Goal: Information Seeking & Learning: Learn about a topic

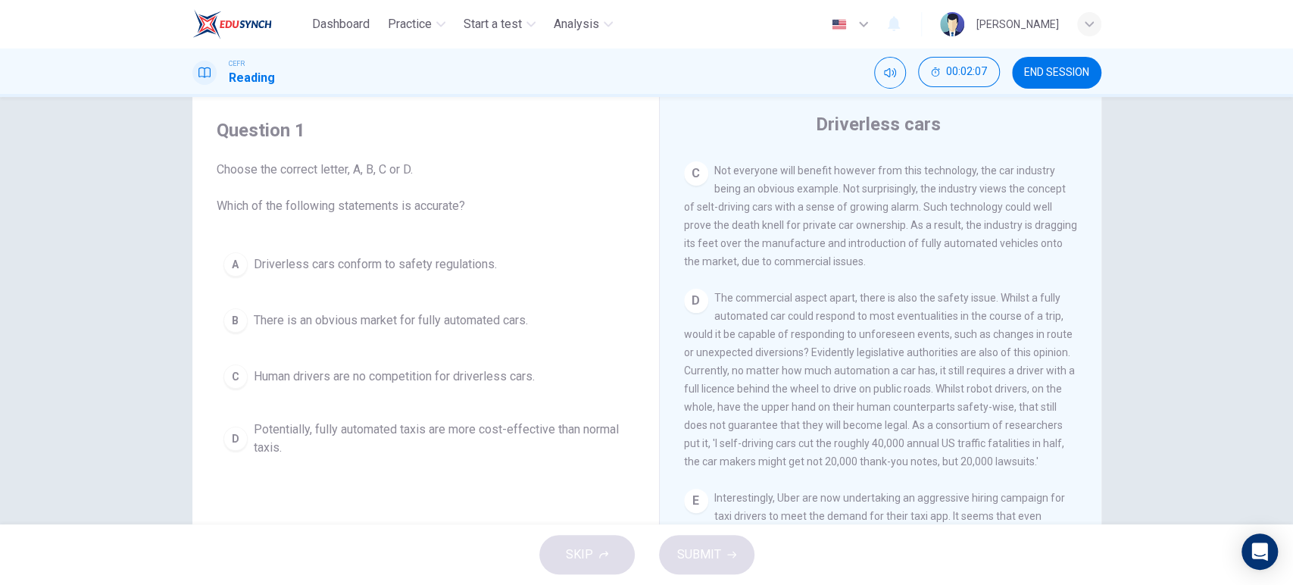
scroll to position [713, 0]
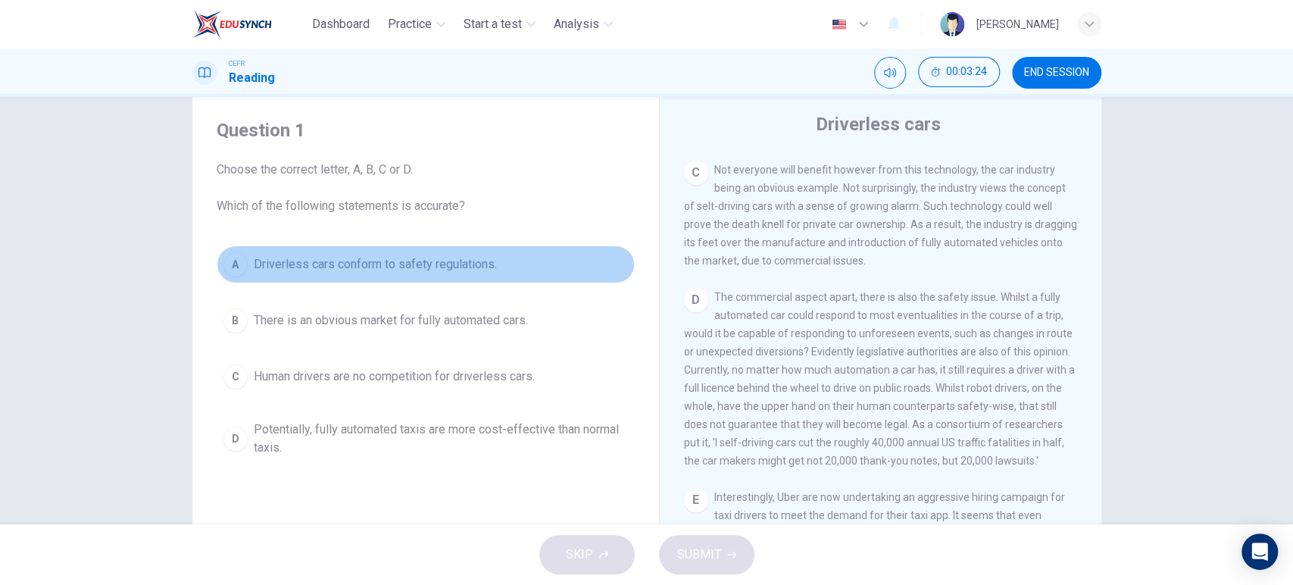
click at [419, 271] on span "Driverless cars conform to safety regulations." at bounding box center [375, 264] width 243 height 18
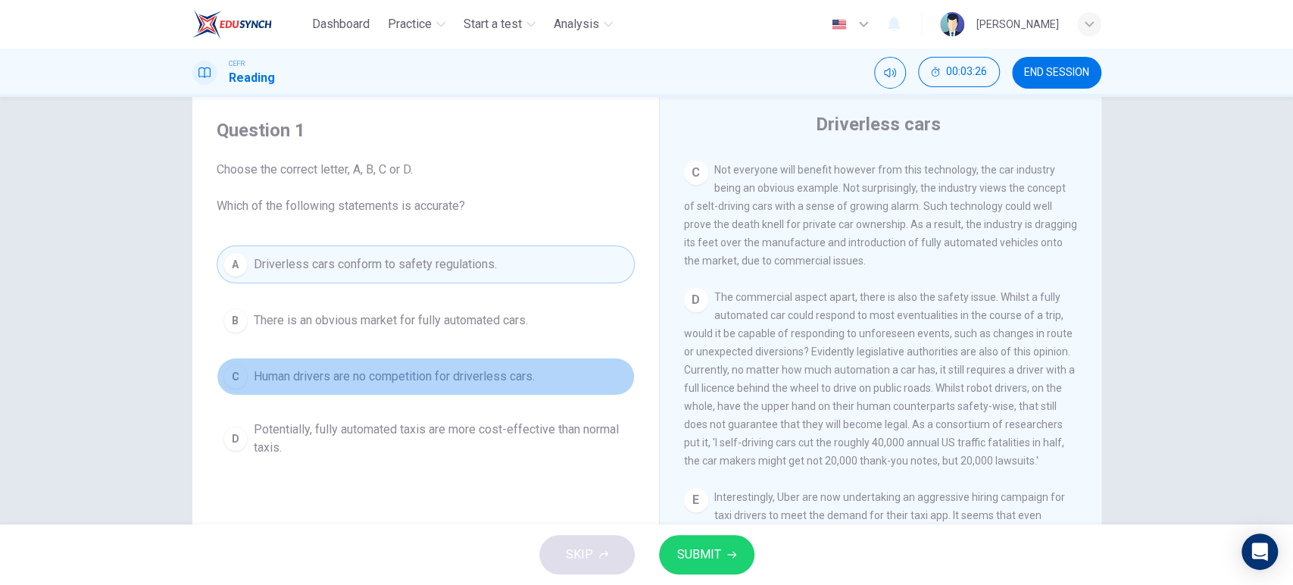
click at [399, 373] on span "Human drivers are no competition for driverless cars." at bounding box center [394, 376] width 281 height 18
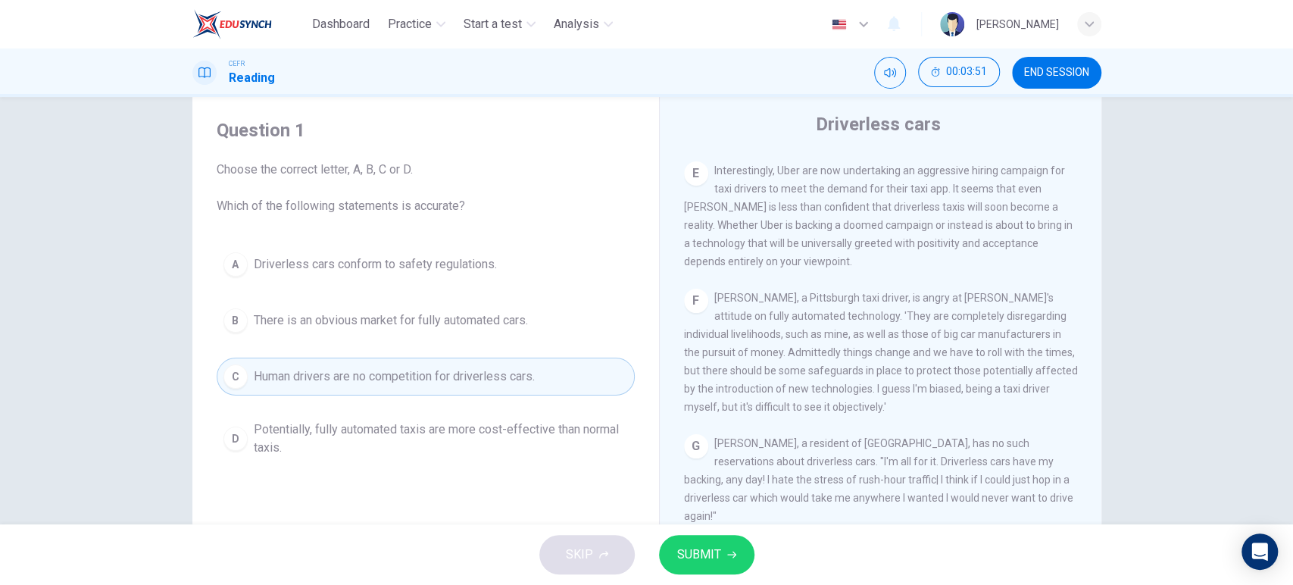
scroll to position [1040, 0]
click at [698, 538] on button "SUBMIT" at bounding box center [706, 554] width 95 height 39
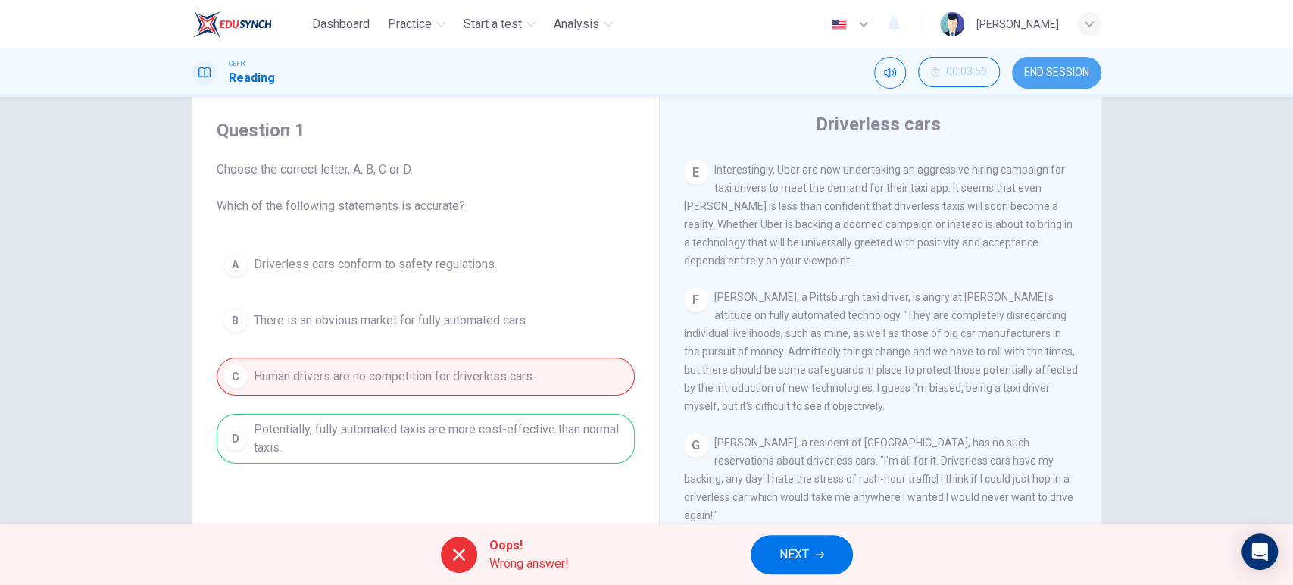
click at [1034, 72] on span "END SESSION" at bounding box center [1056, 73] width 65 height 12
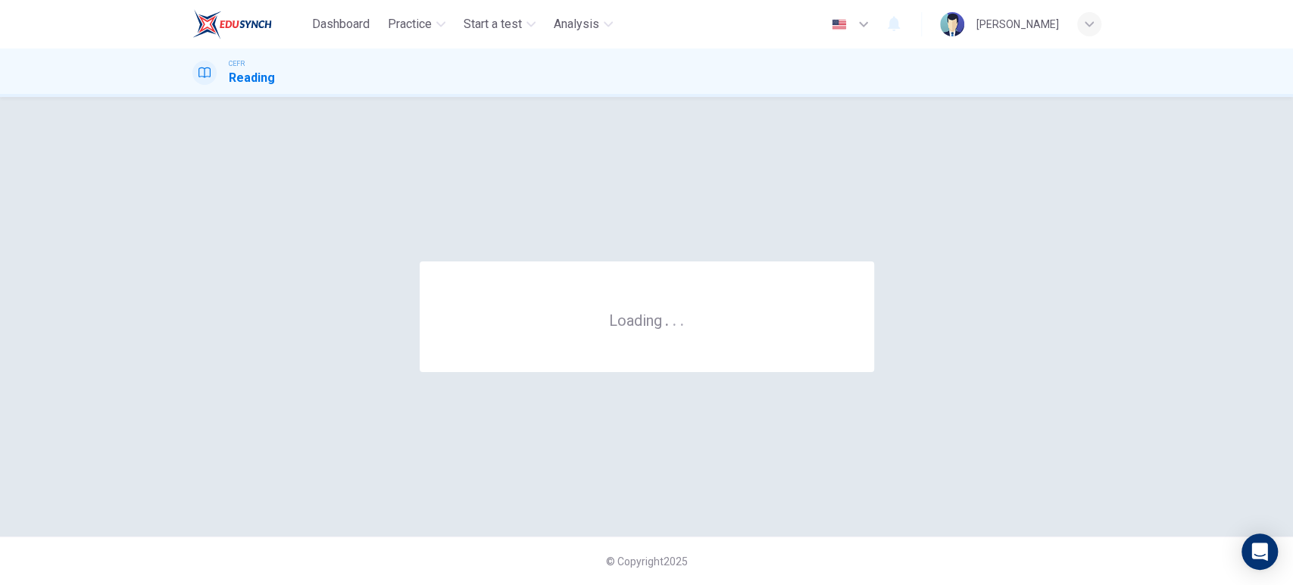
scroll to position [0, 0]
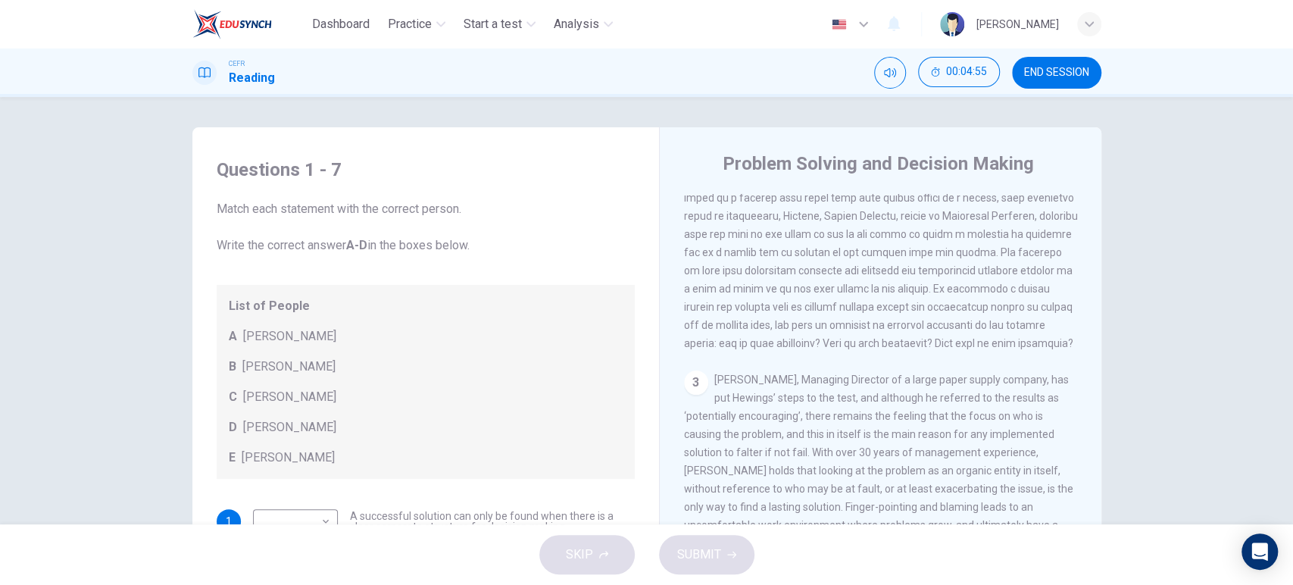
scroll to position [625, 0]
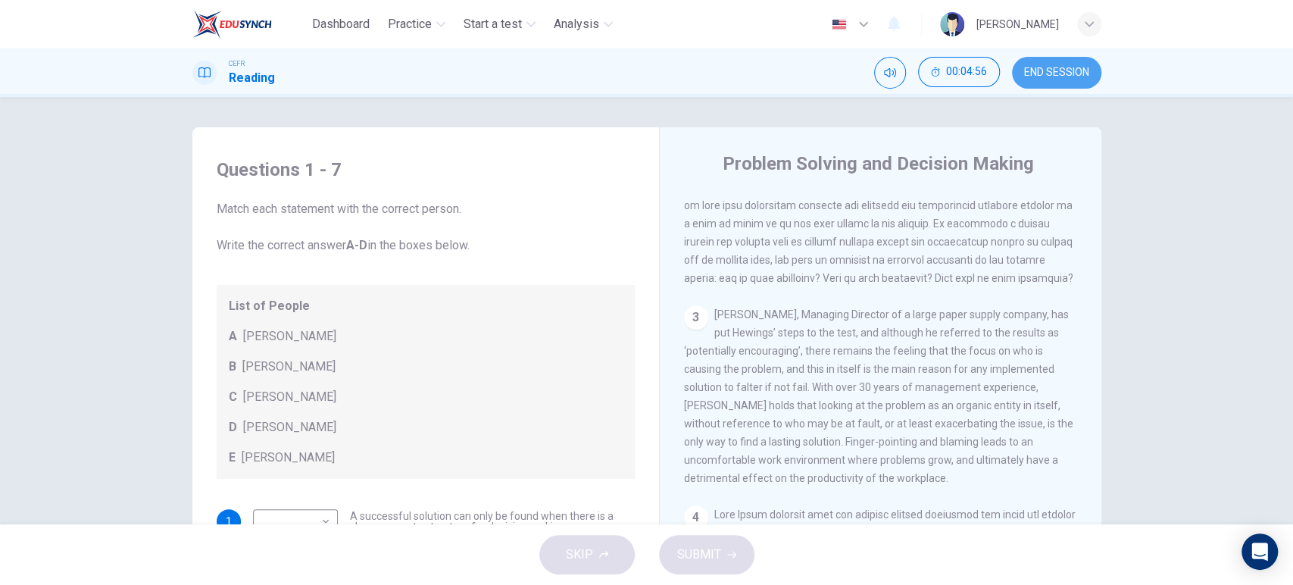
click at [1050, 77] on span "END SESSION" at bounding box center [1056, 73] width 65 height 12
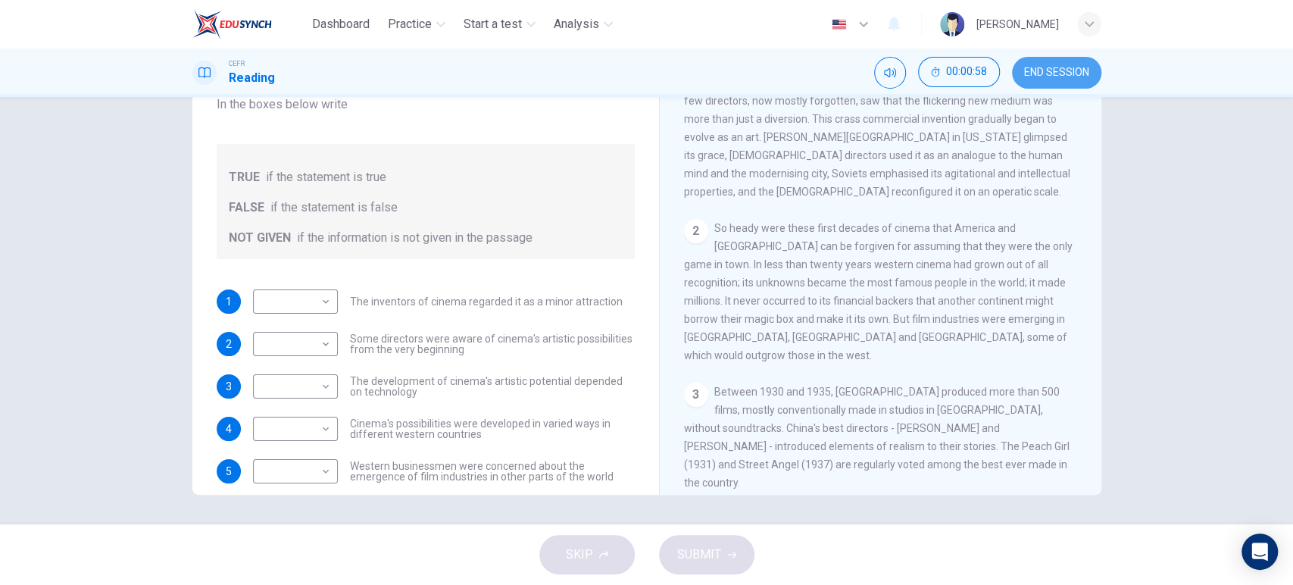
click at [1084, 64] on button "END SESSION" at bounding box center [1056, 73] width 89 height 32
click at [1043, 60] on button "END SESSION" at bounding box center [1056, 73] width 89 height 32
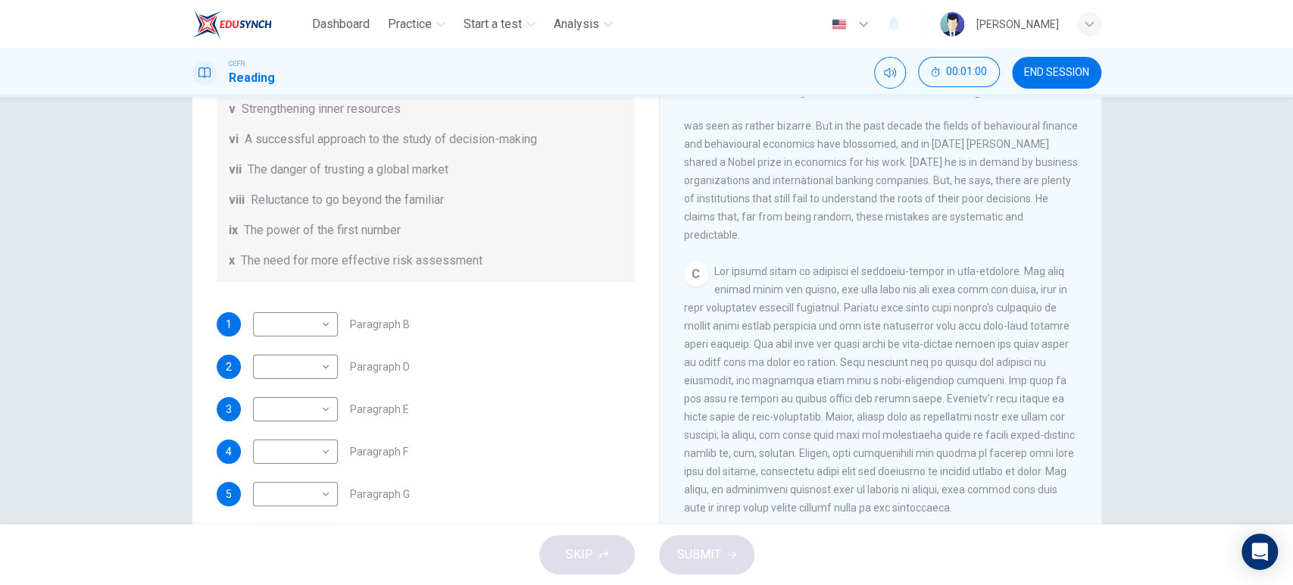
scroll to position [521, 0]
click at [1056, 67] on span "END SESSION" at bounding box center [1056, 73] width 65 height 12
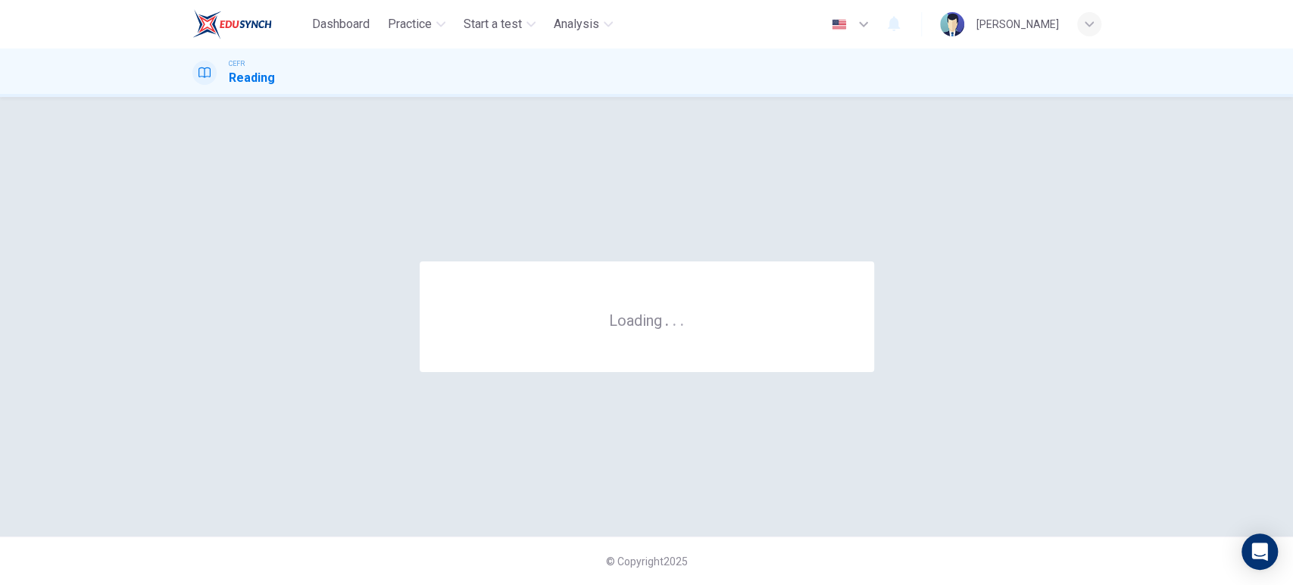
scroll to position [0, 0]
